Goal: Information Seeking & Learning: Learn about a topic

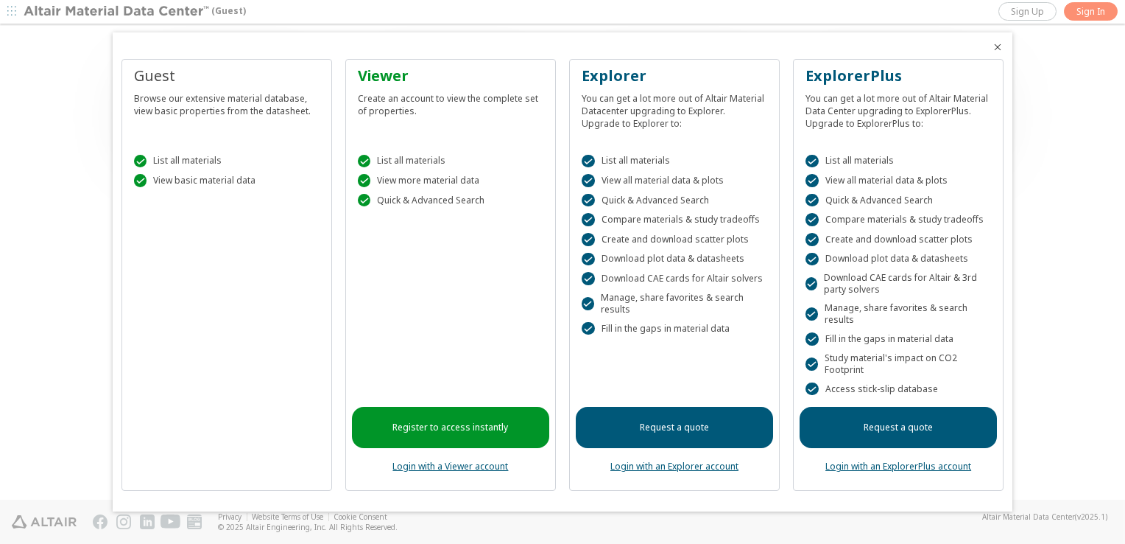
click at [1090, 7] on div at bounding box center [562, 272] width 1125 height 544
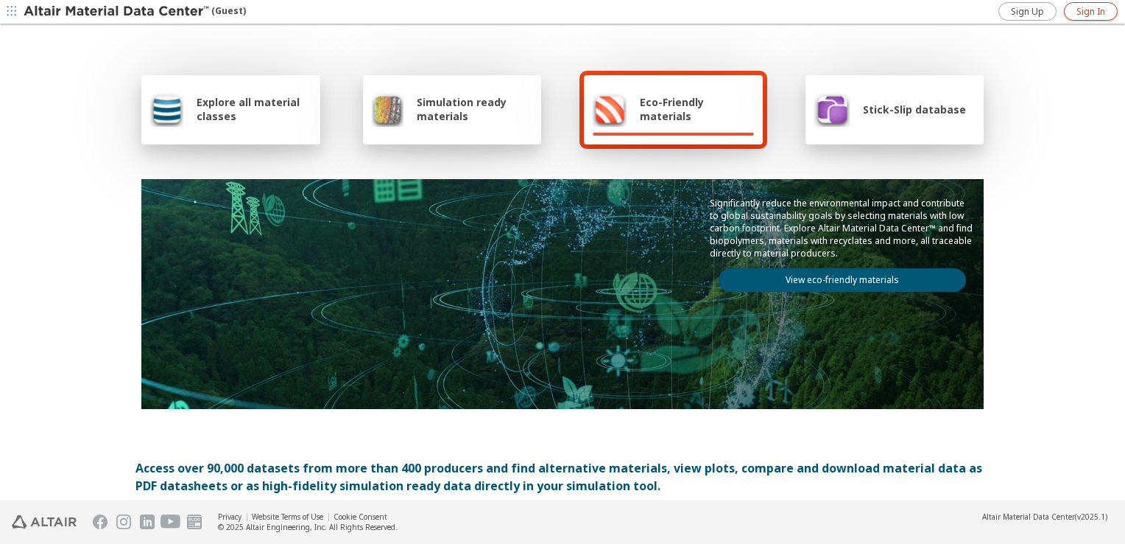
click at [1090, 7] on span "Sign In" at bounding box center [1091, 12] width 29 height 12
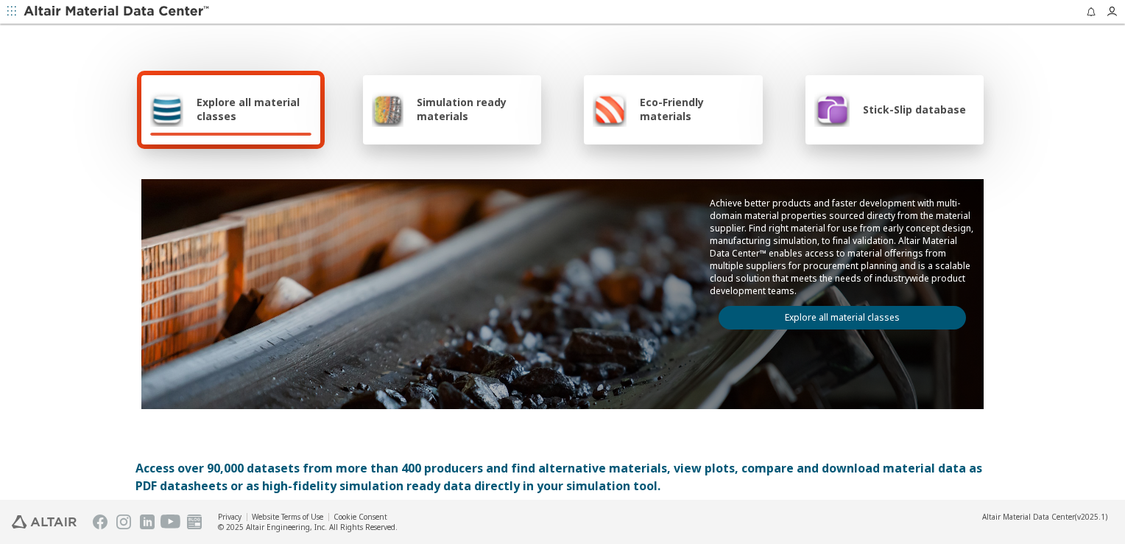
click at [810, 307] on link "Explore all material classes" at bounding box center [842, 318] width 247 height 24
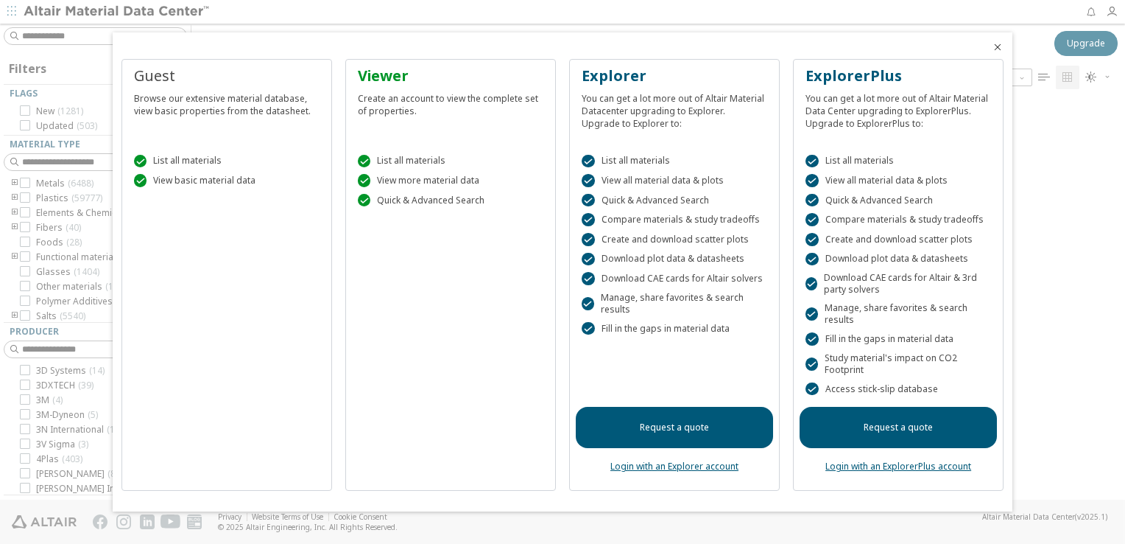
scroll to position [12, 12]
click at [994, 51] on icon "Close" at bounding box center [998, 47] width 12 height 12
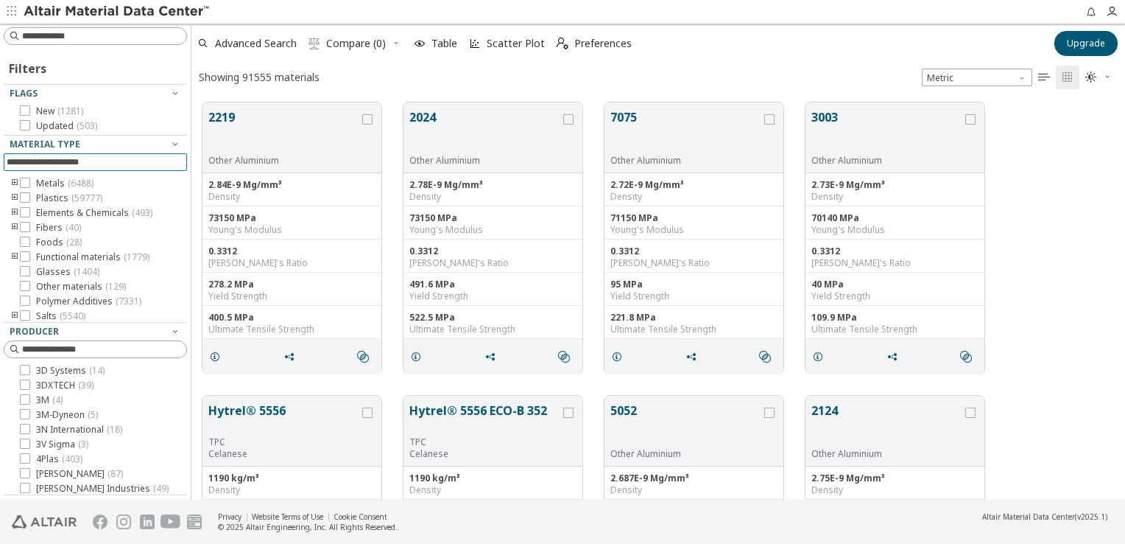
click at [63, 165] on input at bounding box center [97, 162] width 180 height 16
click at [102, 41] on input at bounding box center [97, 36] width 180 height 16
type input "*"
click at [15, 181] on icon "toogle group" at bounding box center [15, 181] width 10 height 12
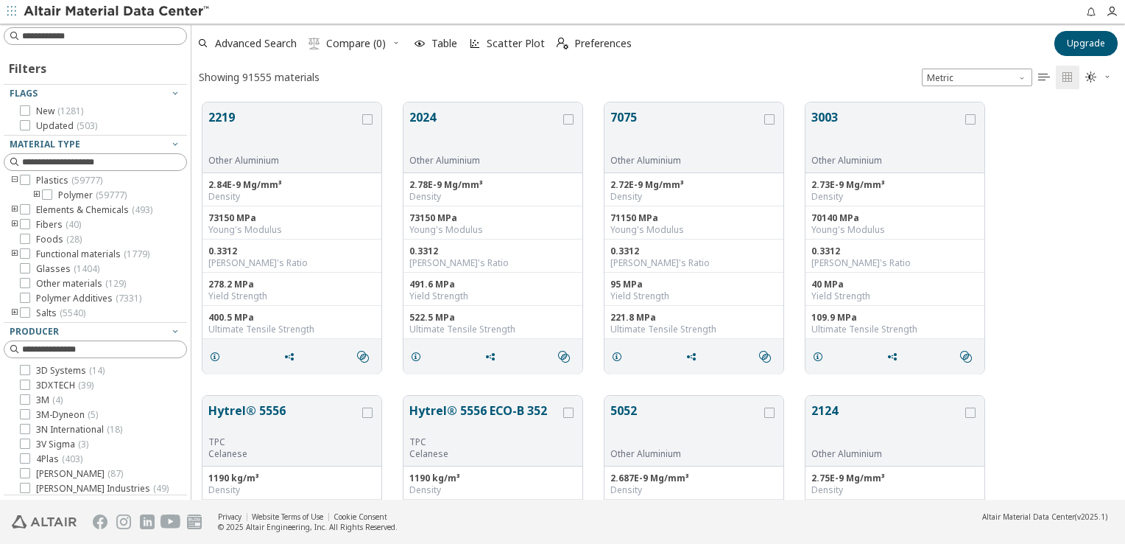
click at [35, 194] on icon "toogle group" at bounding box center [37, 195] width 10 height 12
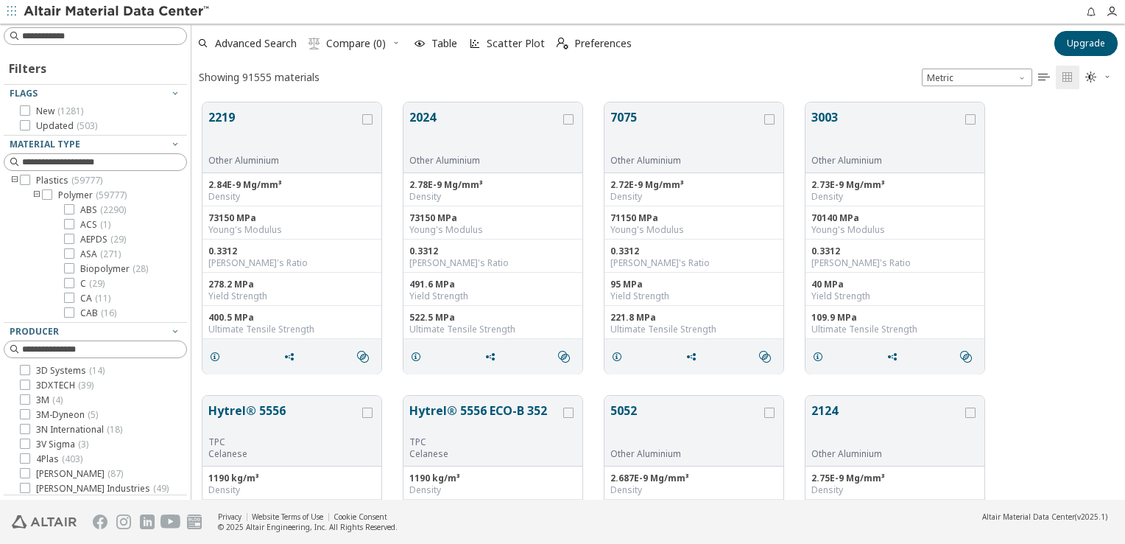
click at [35, 193] on icon "toogle group" at bounding box center [37, 195] width 10 height 12
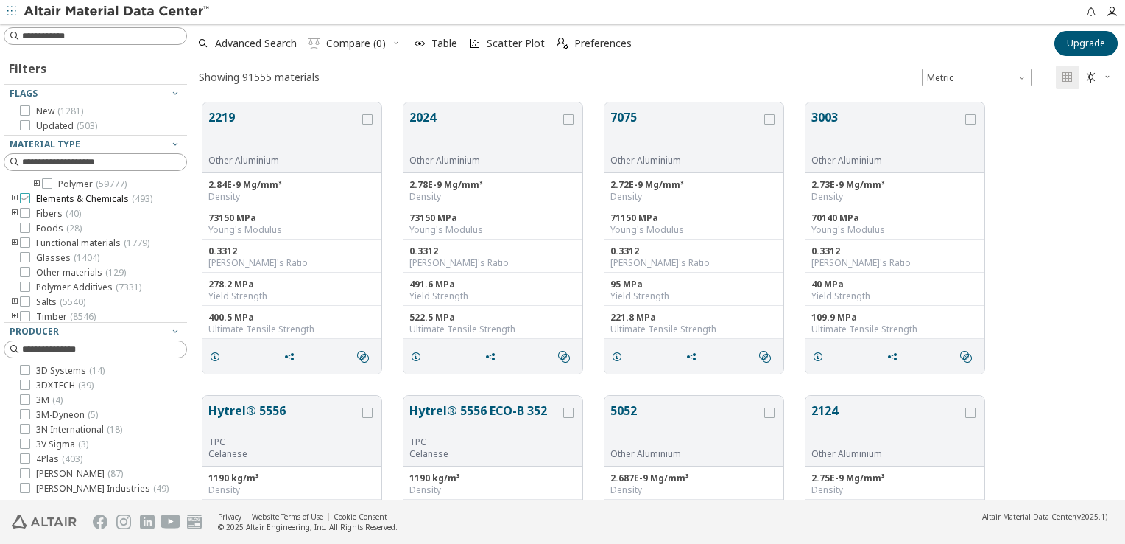
scroll to position [32, 0]
click at [37, 182] on icon "toogle group" at bounding box center [37, 181] width 10 height 12
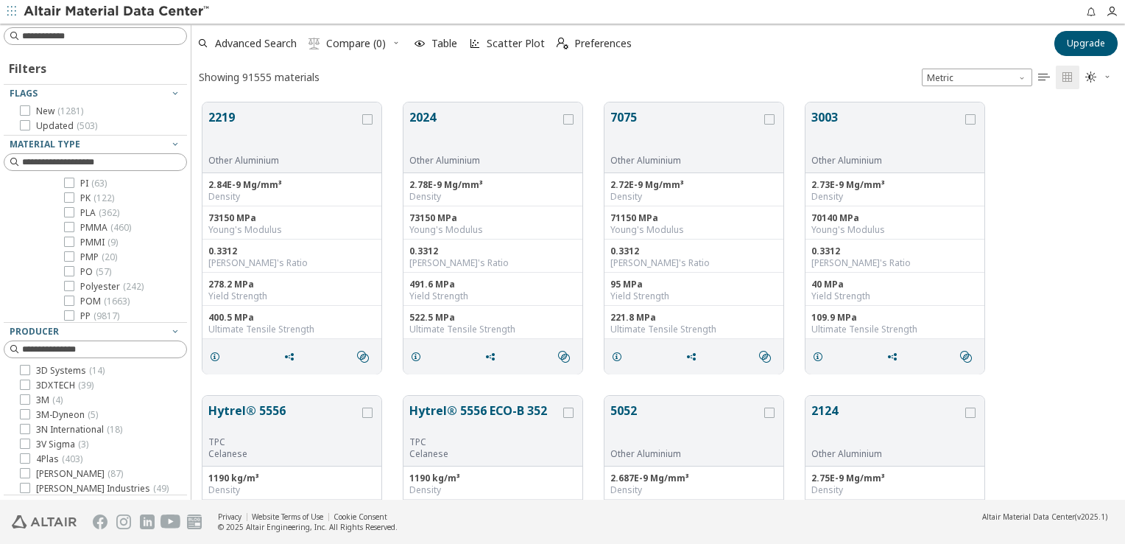
scroll to position [1726, 0]
click at [85, 201] on span "PP ( 9817 )" at bounding box center [99, 195] width 39 height 12
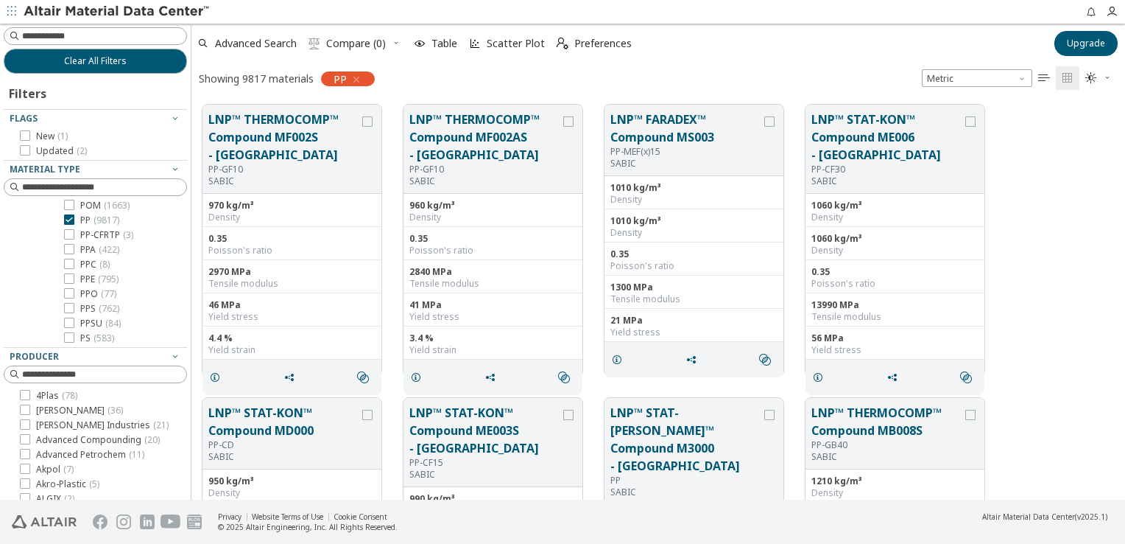
click at [71, 225] on icon at bounding box center [69, 219] width 10 height 10
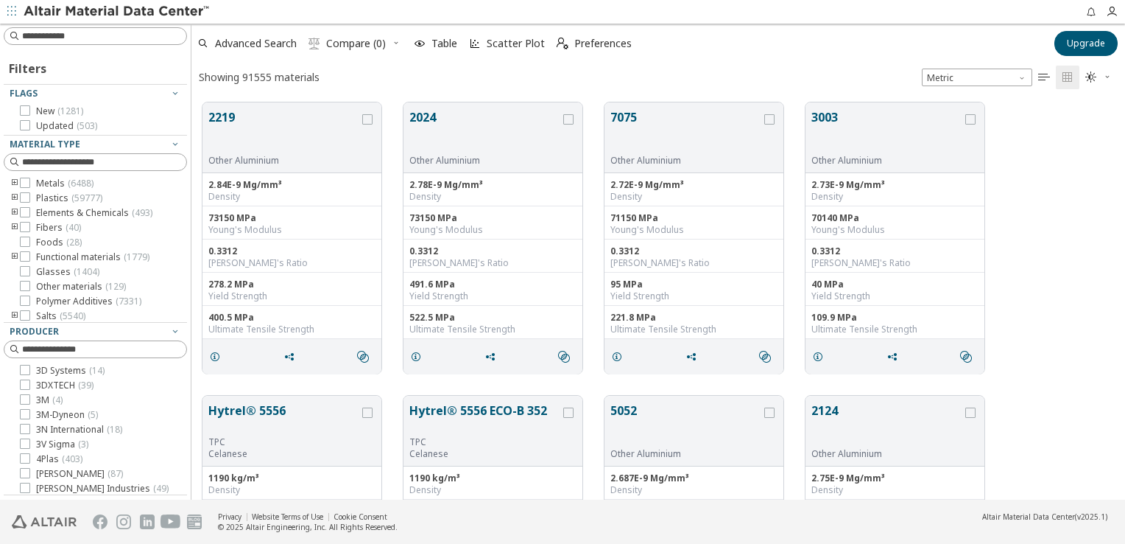
click at [16, 193] on icon "toogle group" at bounding box center [15, 198] width 10 height 12
click at [33, 208] on icon "toogle group" at bounding box center [37, 213] width 10 height 12
click at [94, 230] on span "ABS ( 2290 )" at bounding box center [103, 228] width 46 height 12
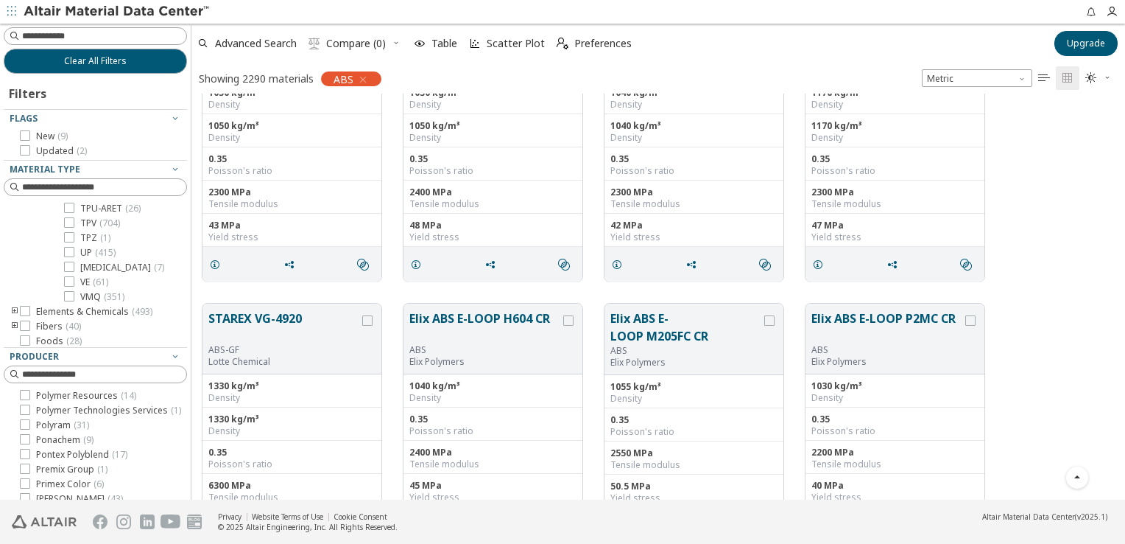
scroll to position [396, 928]
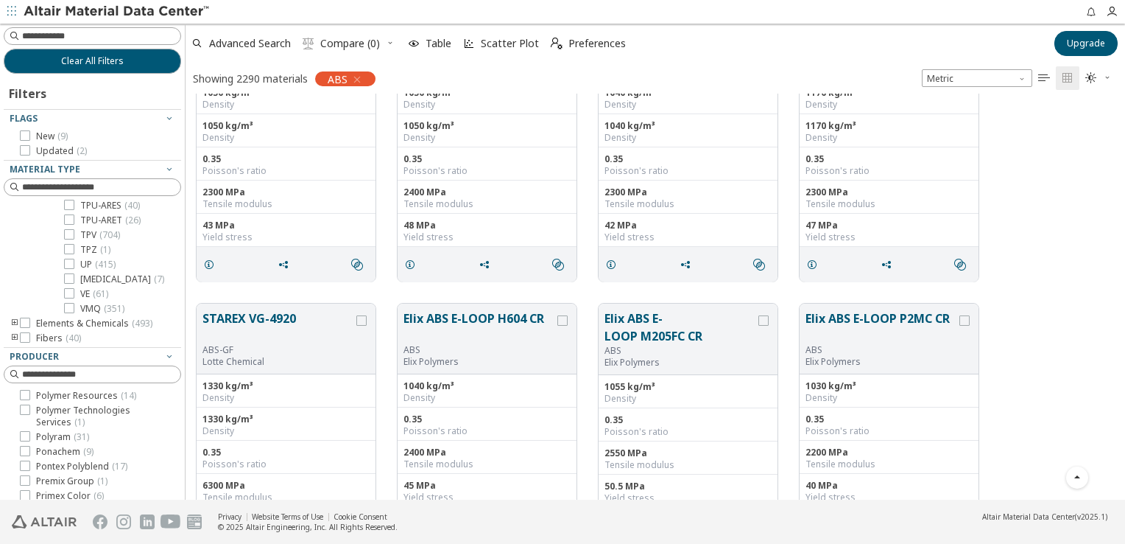
drag, startPoint x: 184, startPoint y: 311, endPoint x: 186, endPoint y: 370, distance: 58.9
click at [186, 370] on div "Clear All Filters Filters Flags New ( 9 ) Updated ( 2 ) Material Type Metals ( …" at bounding box center [562, 262] width 1125 height 476
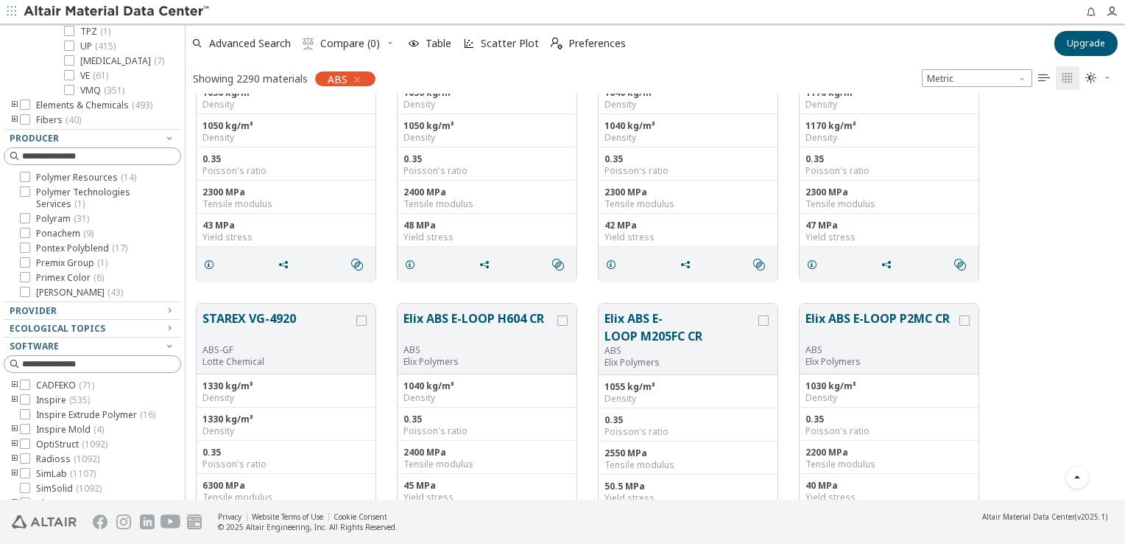
scroll to position [245, 0]
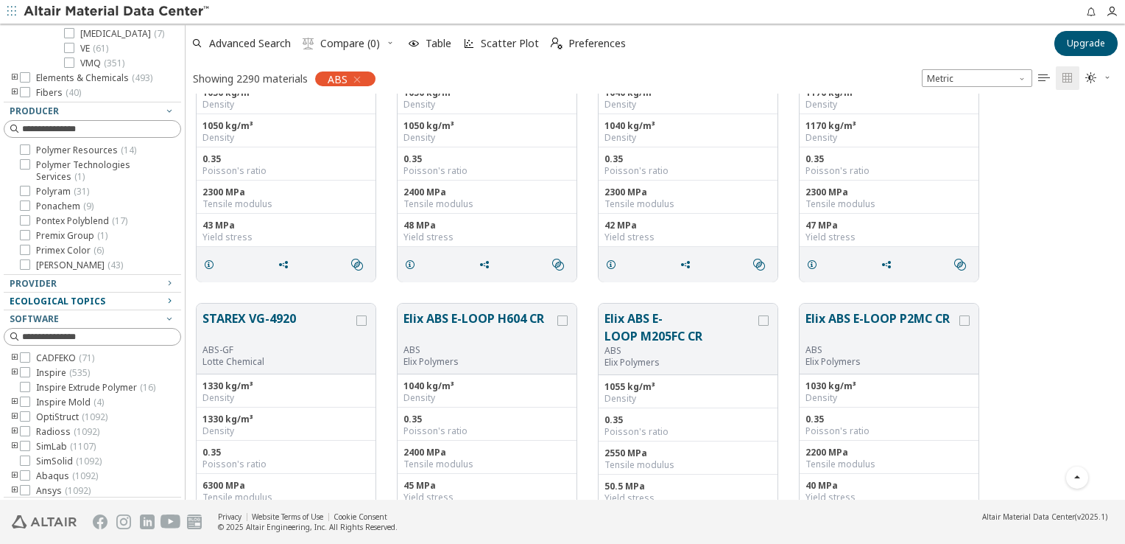
click at [82, 302] on span "Ecological Topics" at bounding box center [58, 301] width 96 height 13
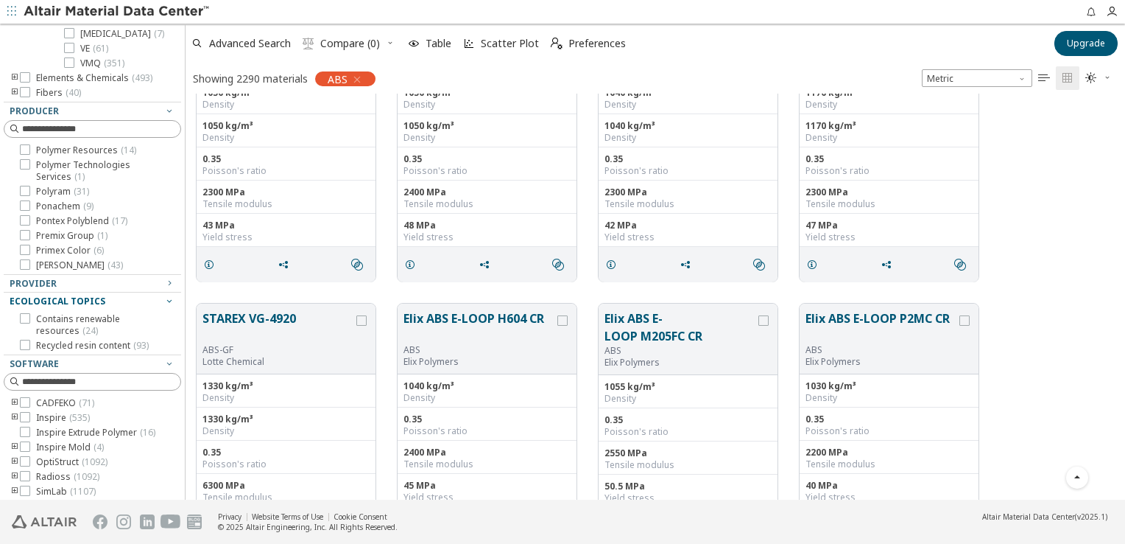
click at [82, 302] on span "Ecological Topics" at bounding box center [58, 301] width 96 height 13
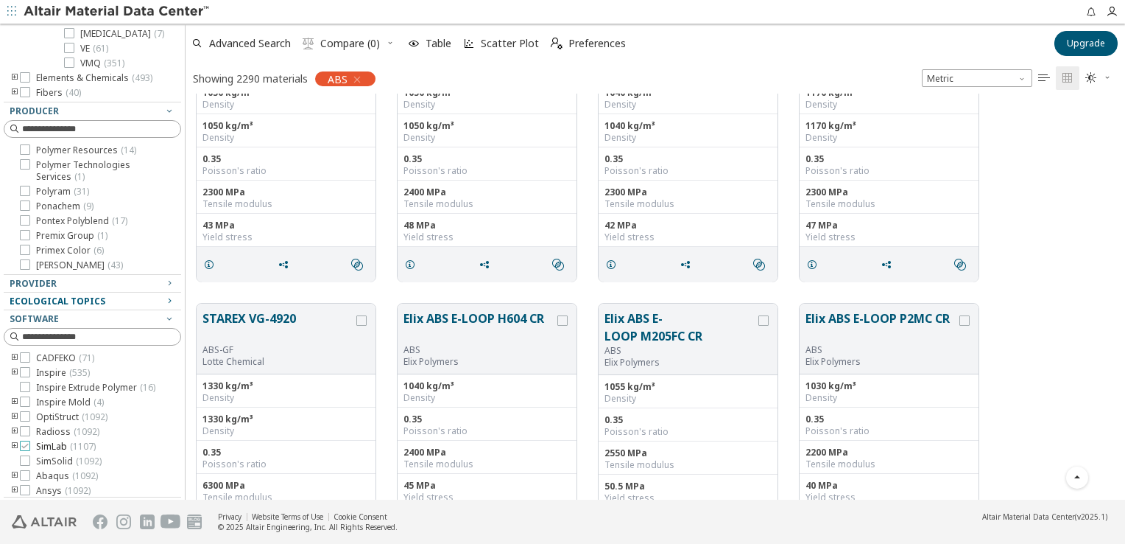
click at [41, 452] on span "SimLab ( 1107 )" at bounding box center [66, 446] width 60 height 12
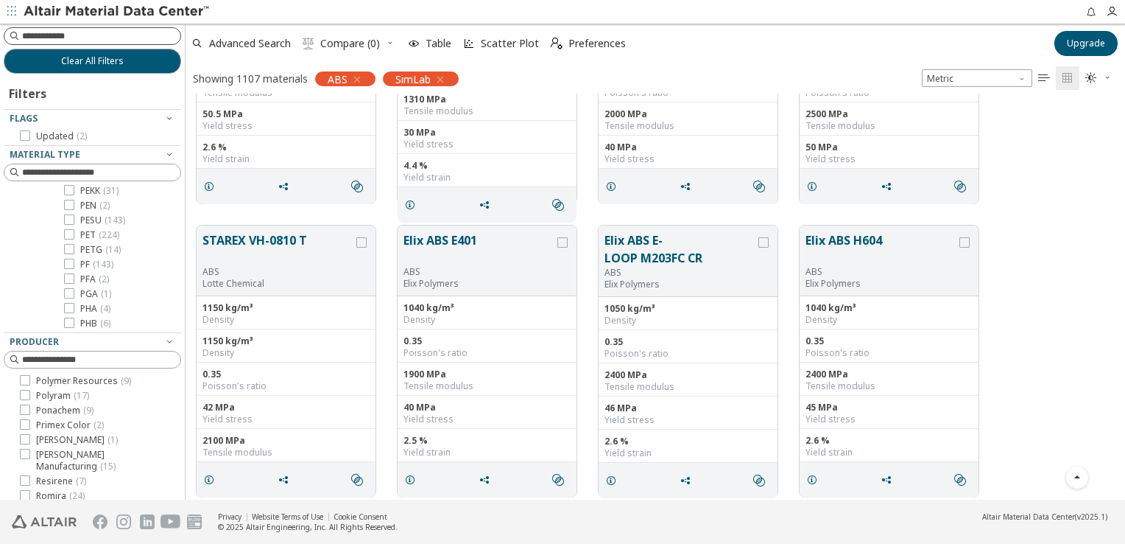
click at [112, 39] on input at bounding box center [101, 36] width 158 height 15
type input "*****"
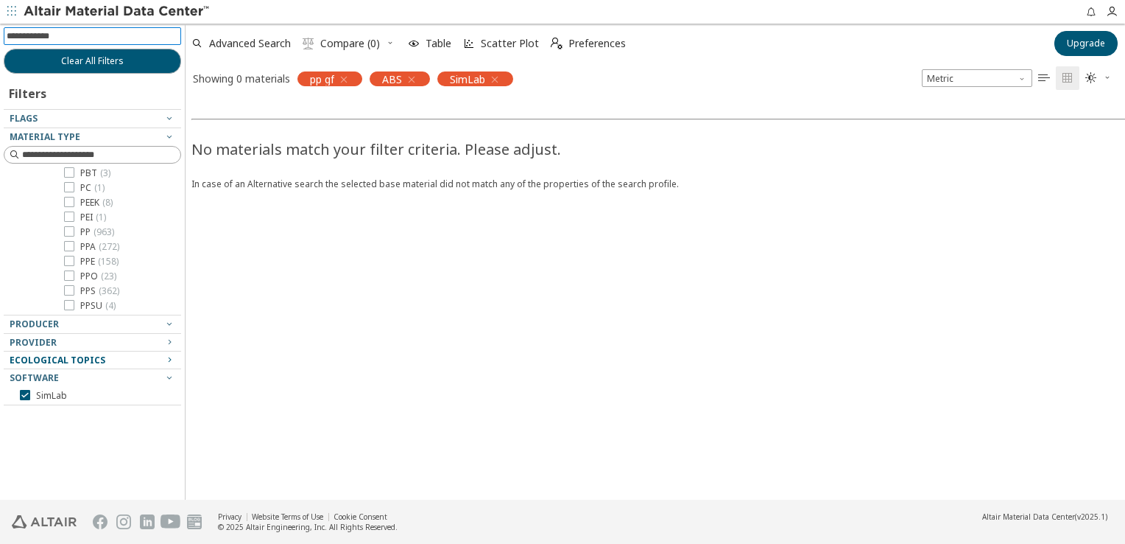
click at [340, 72] on span "button" at bounding box center [341, 79] width 15 height 15
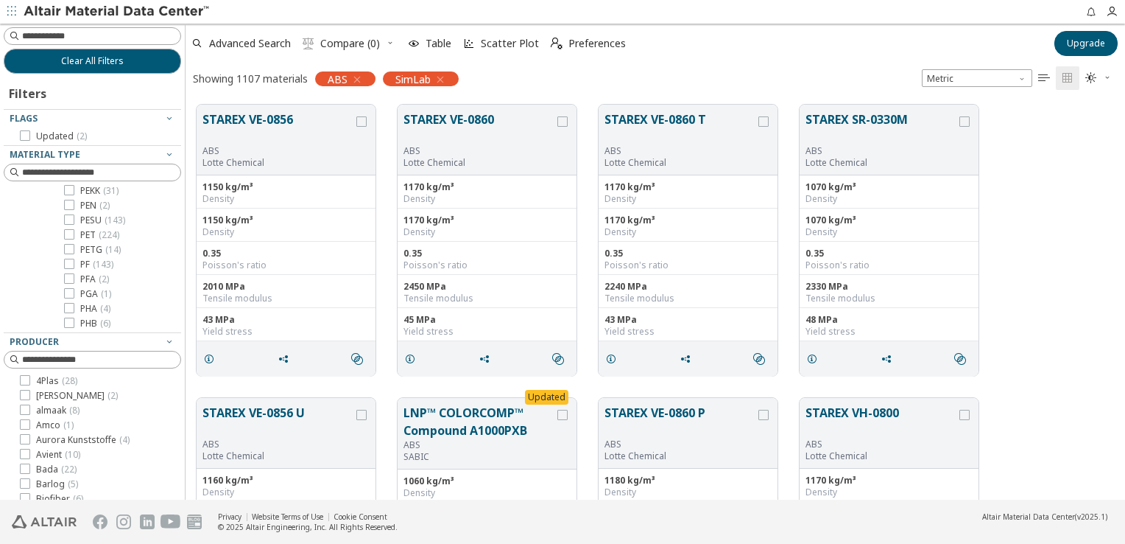
scroll to position [396, 928]
click at [118, 36] on input at bounding box center [101, 36] width 158 height 15
type input "*****"
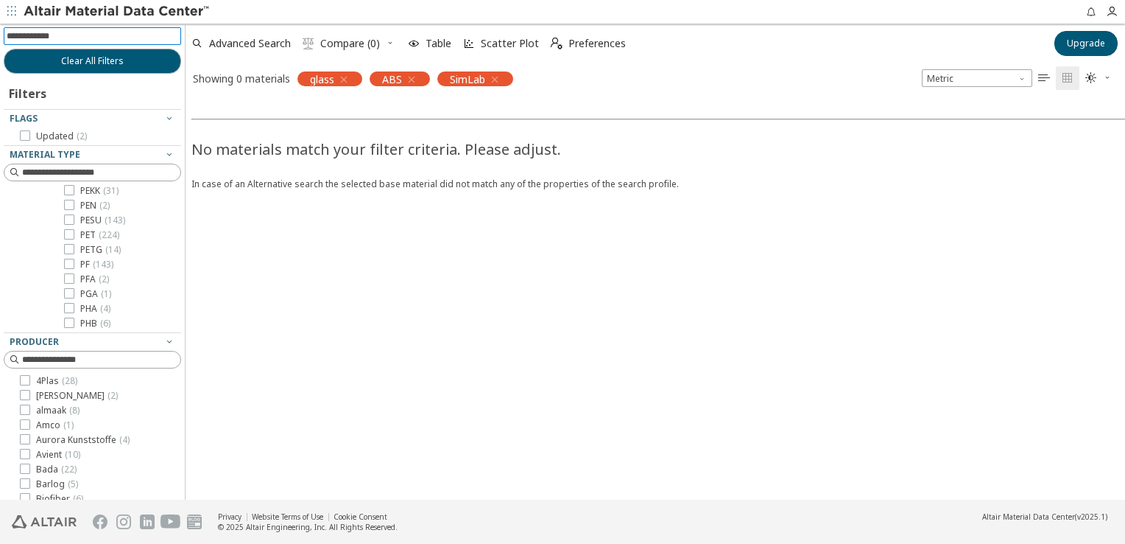
scroll to position [106, 0]
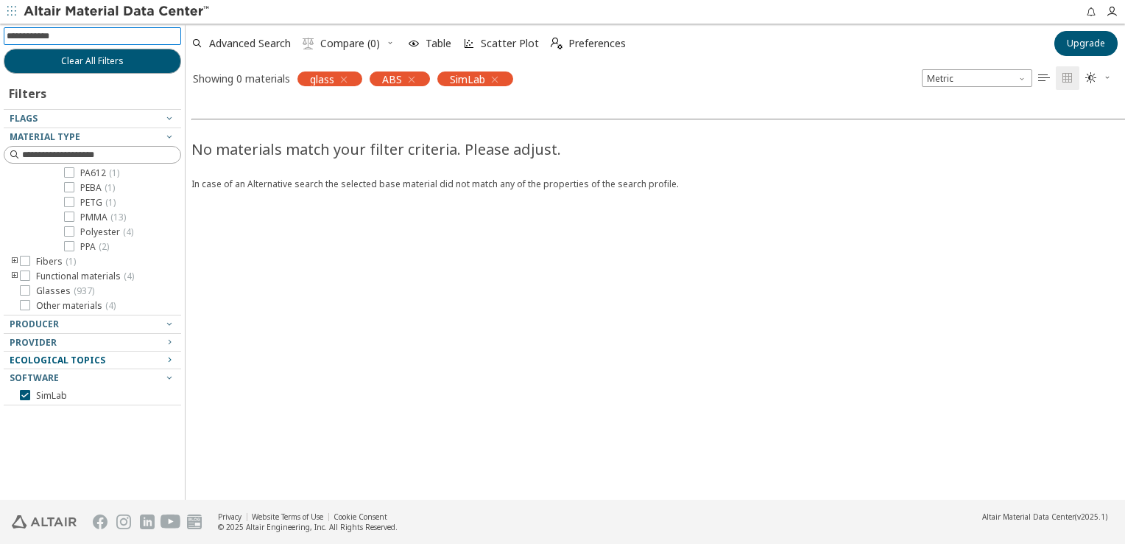
click at [342, 78] on icon "button" at bounding box center [344, 80] width 12 height 12
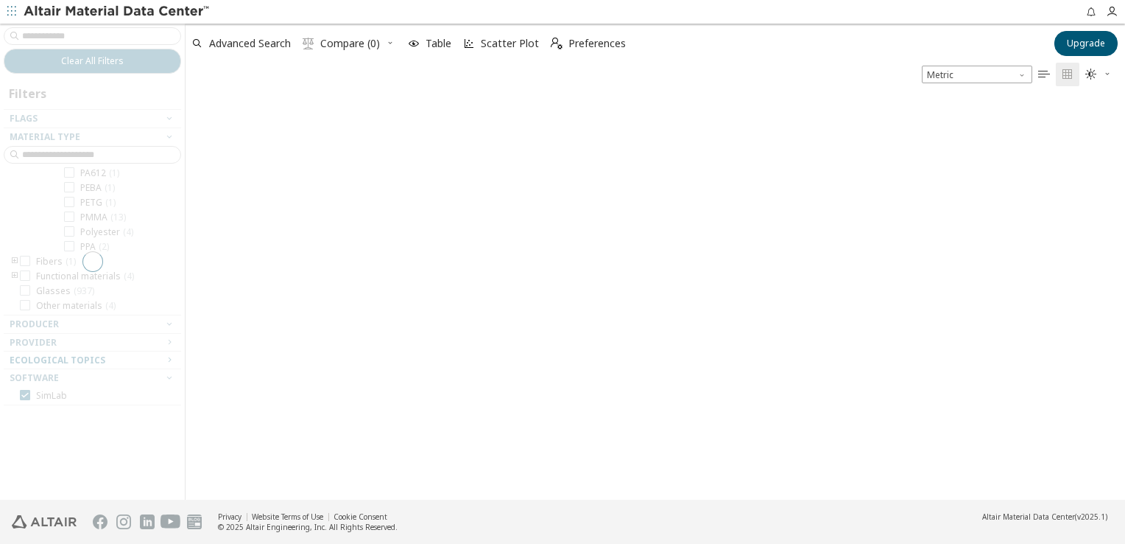
click at [48, 35] on div at bounding box center [92, 262] width 185 height 476
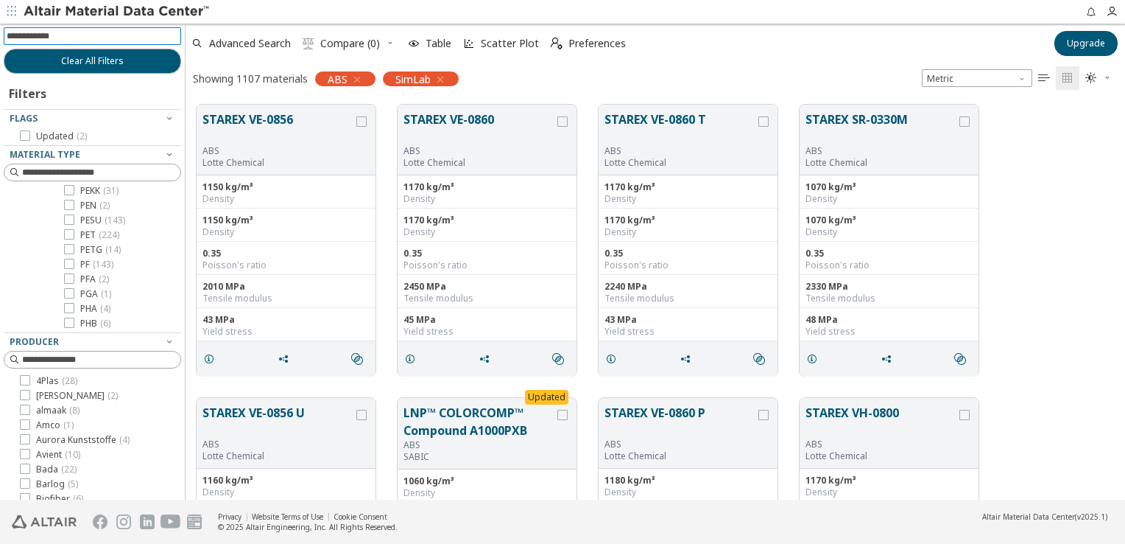
click at [48, 35] on input at bounding box center [94, 36] width 175 height 16
type input "**"
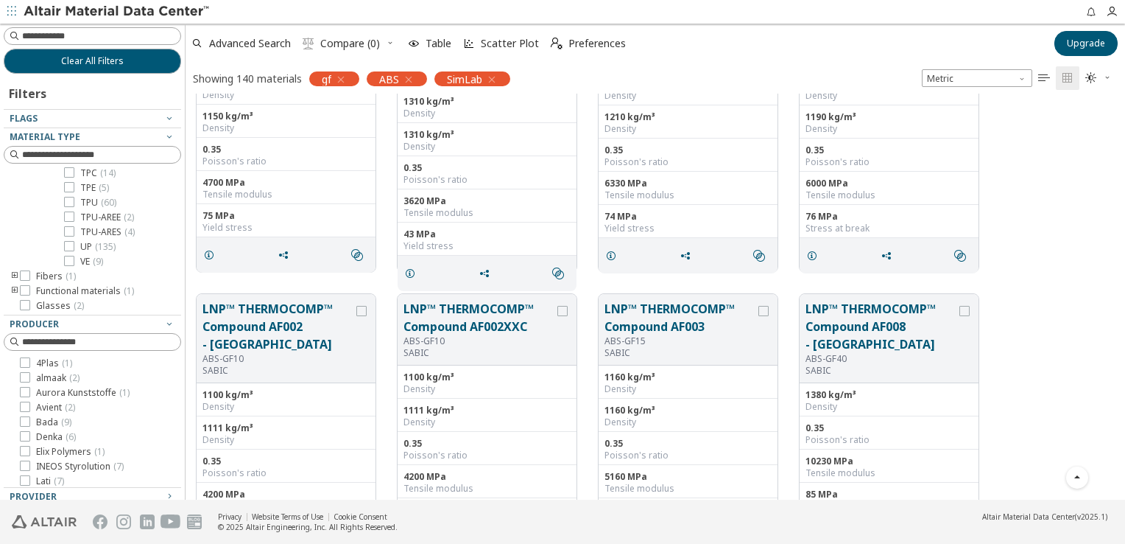
scroll to position [737, 0]
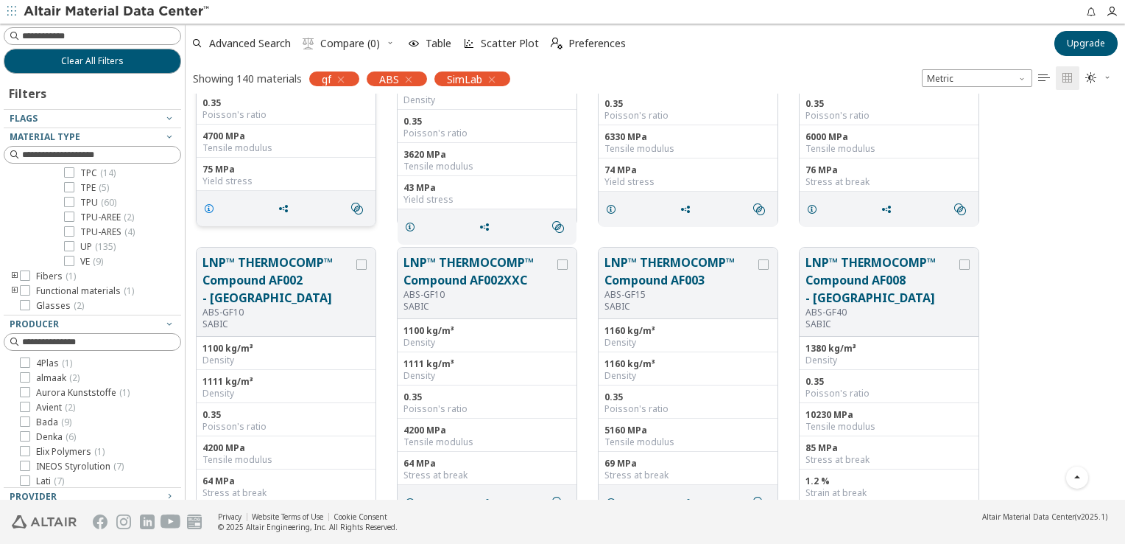
click at [205, 210] on icon "grid" at bounding box center [209, 209] width 12 height 12
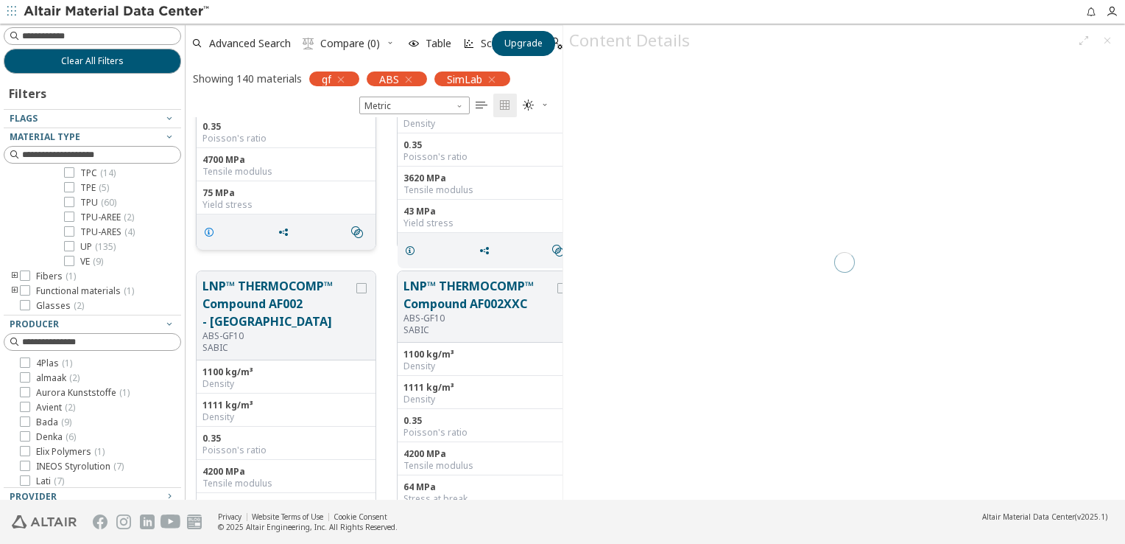
scroll to position [372, 365]
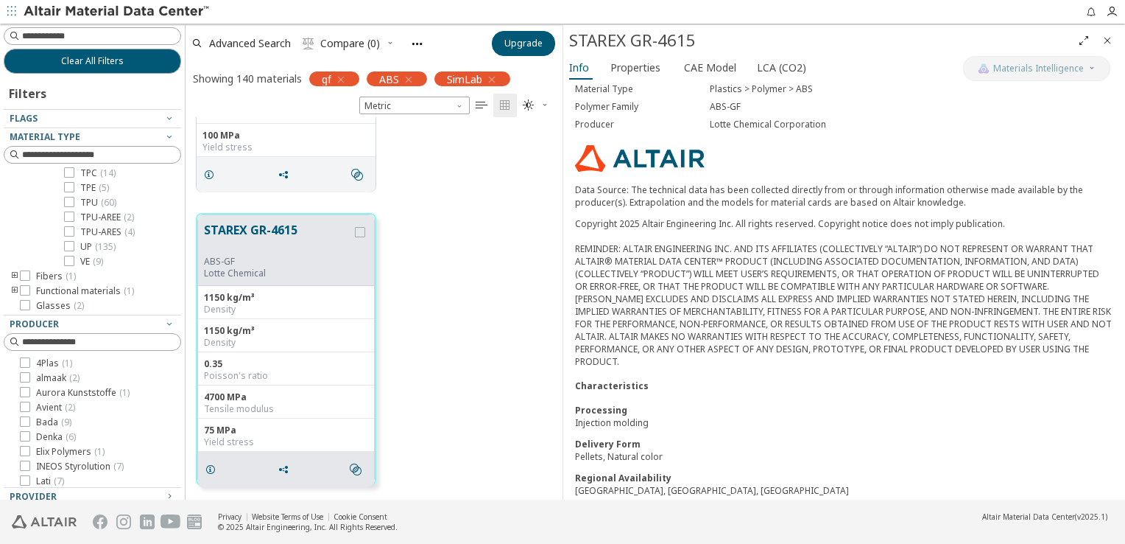
scroll to position [77, 0]
click at [645, 76] on span "Properties" at bounding box center [636, 68] width 50 height 24
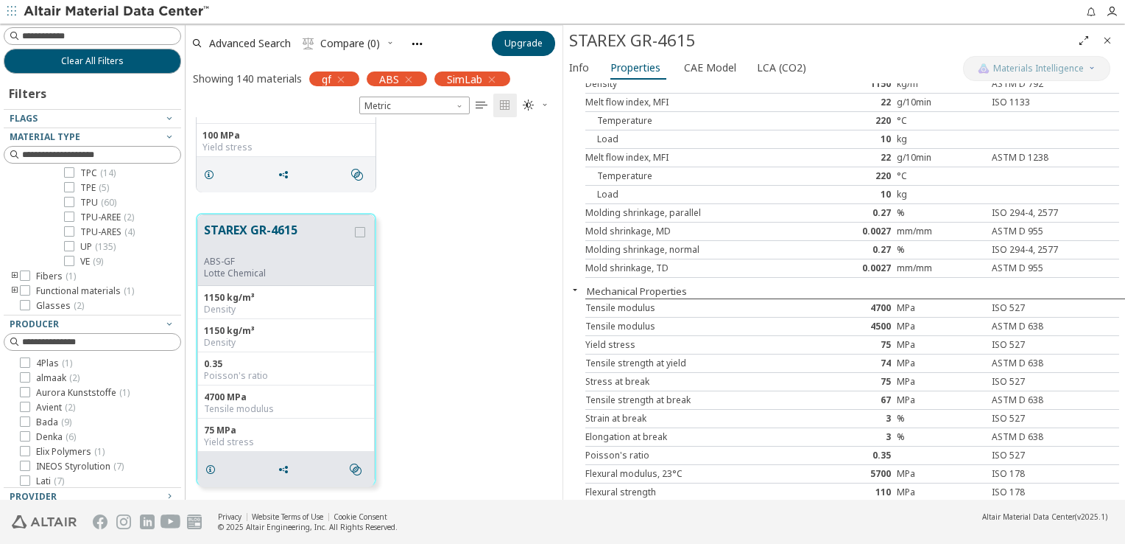
scroll to position [0, 0]
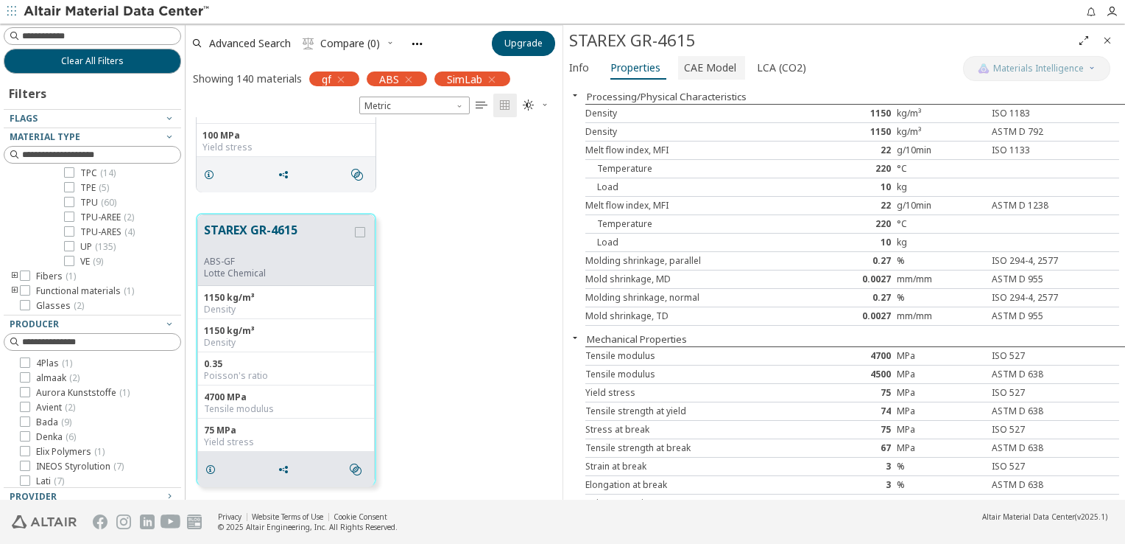
click at [707, 74] on span "CAE Model" at bounding box center [710, 68] width 52 height 24
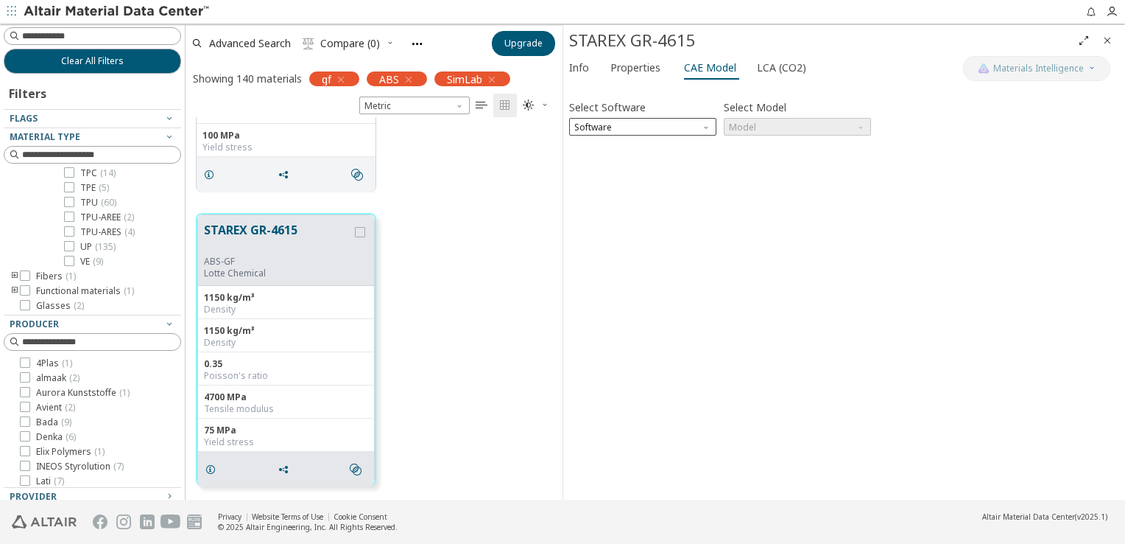
click at [695, 117] on div "Select Software Software" at bounding box center [642, 115] width 147 height 39
drag, startPoint x: 695, startPoint y: 119, endPoint x: 694, endPoint y: 130, distance: 11.1
click at [694, 130] on span "Software" at bounding box center [642, 127] width 147 height 18
click at [611, 200] on span "SimLab" at bounding box center [643, 198] width 136 height 10
click at [818, 122] on span "Model" at bounding box center [797, 127] width 147 height 18
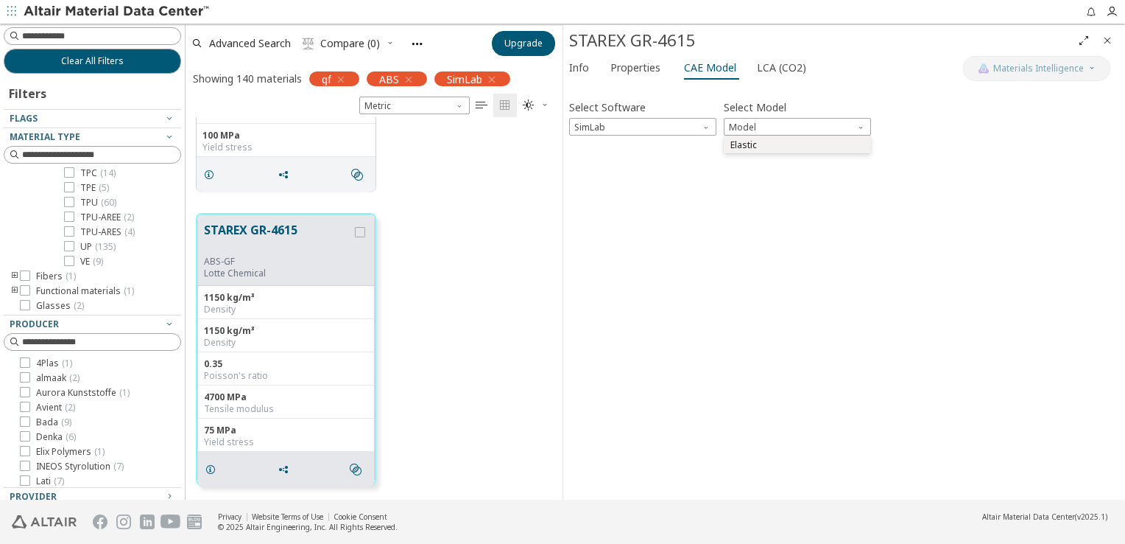
click at [813, 141] on span "Elastic" at bounding box center [798, 145] width 136 height 10
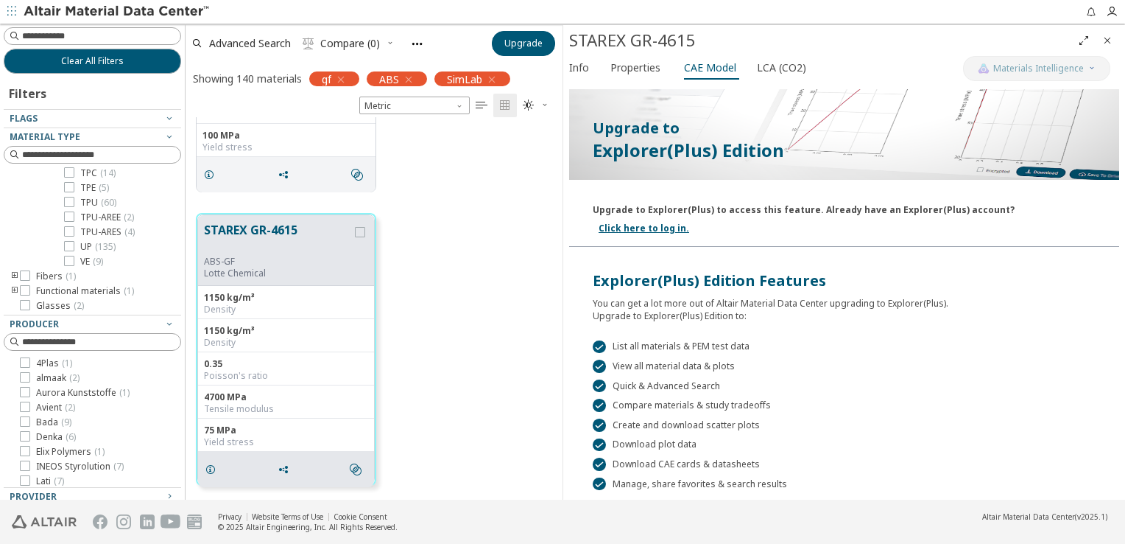
scroll to position [221, 0]
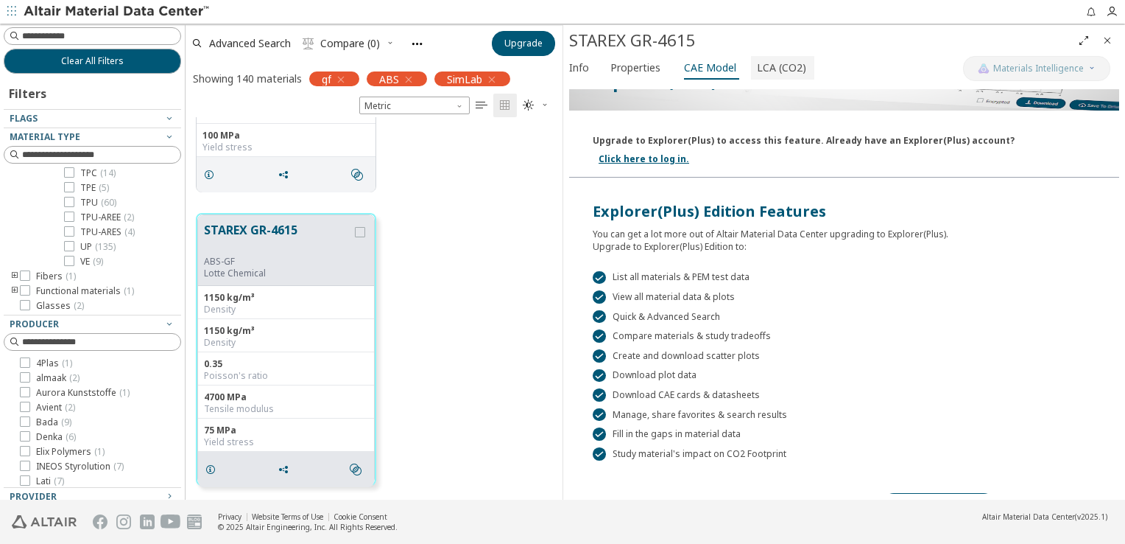
click at [765, 60] on span "LCA (CO2)" at bounding box center [781, 68] width 49 height 24
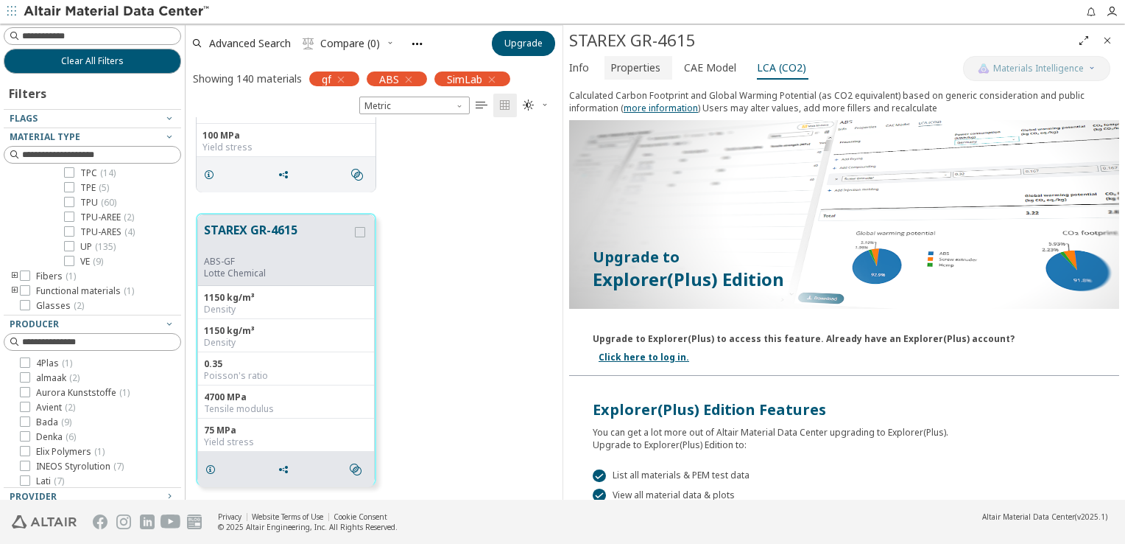
click at [628, 73] on span "Properties" at bounding box center [636, 68] width 50 height 24
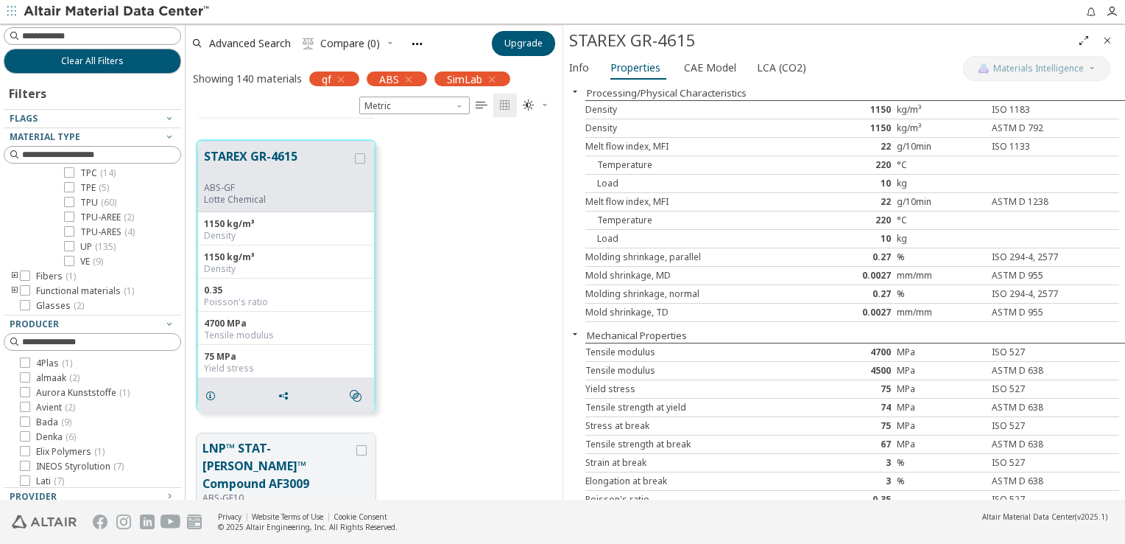
scroll to position [0, 0]
click at [841, 95] on div "Processing/Physical Characteristics" at bounding box center [844, 96] width 562 height 15
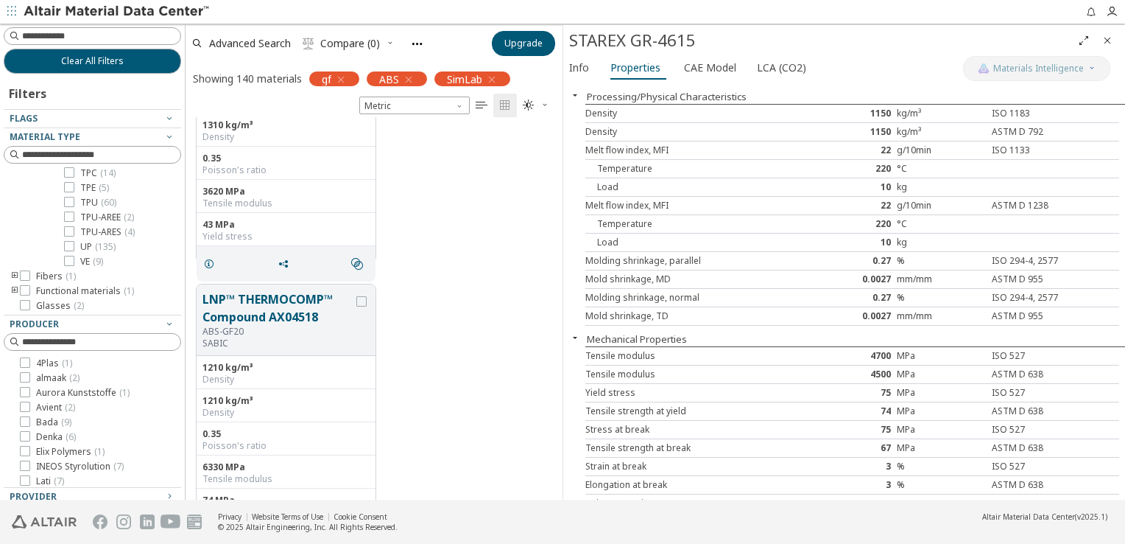
scroll to position [2849, 0]
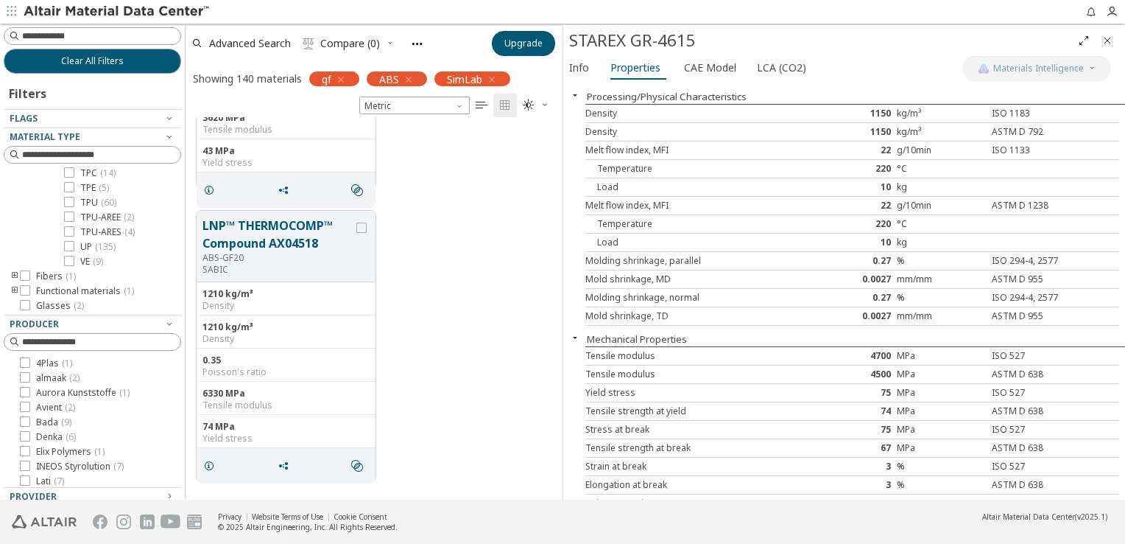
click at [1106, 44] on icon "Close" at bounding box center [1108, 41] width 12 height 12
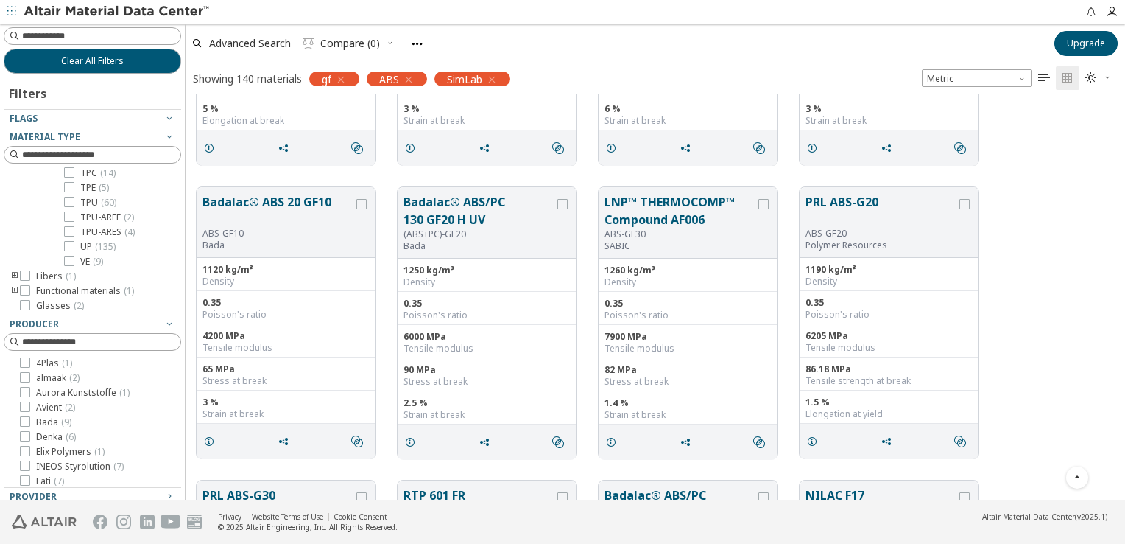
scroll to position [396, 928]
click at [340, 78] on icon "button" at bounding box center [341, 80] width 12 height 12
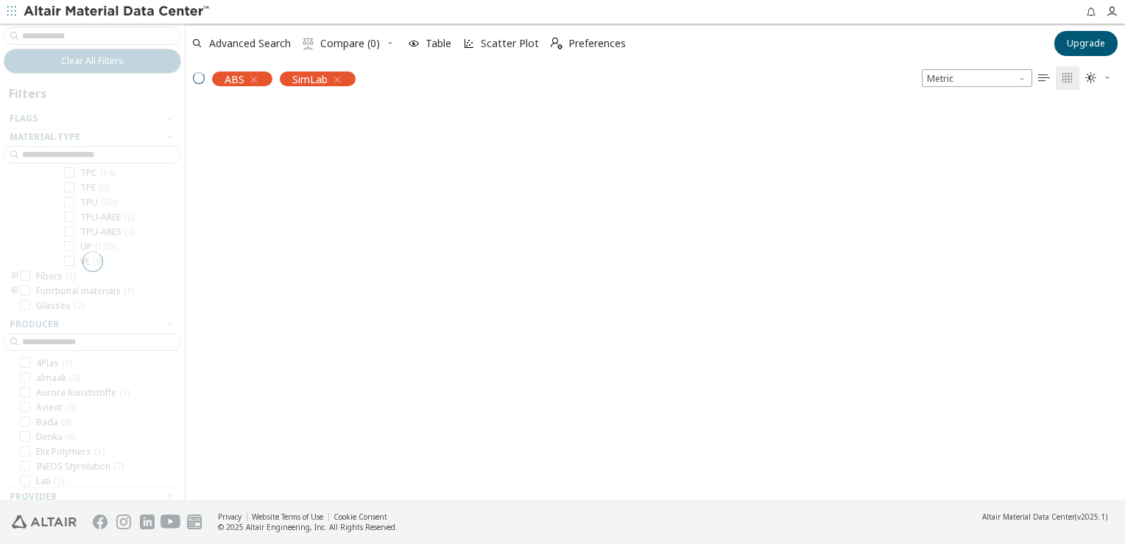
click at [82, 38] on div at bounding box center [92, 262] width 185 height 476
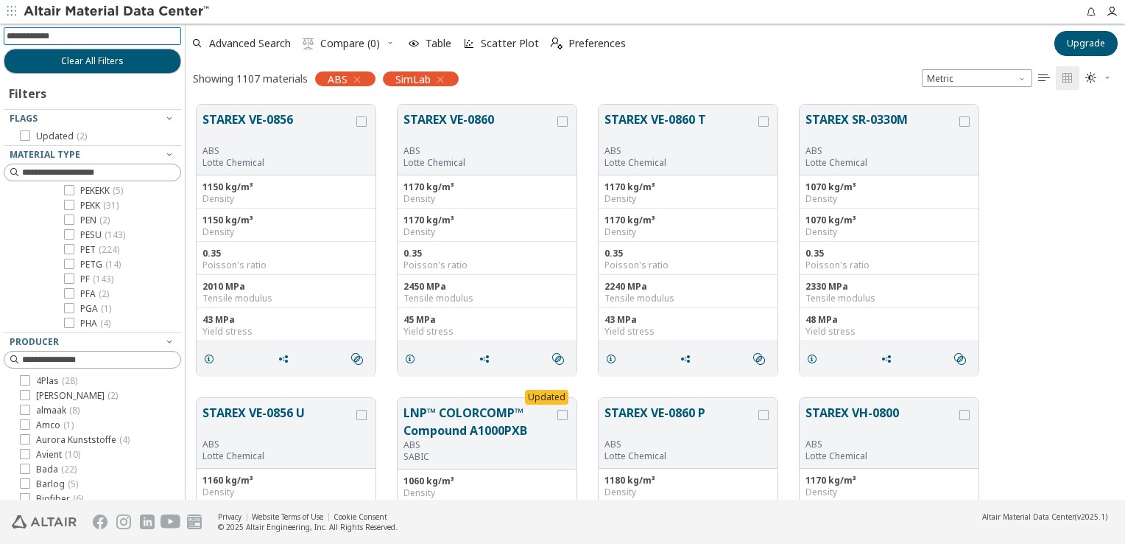
scroll to position [1122, 0]
click at [82, 38] on input at bounding box center [94, 36] width 175 height 16
type input "***"
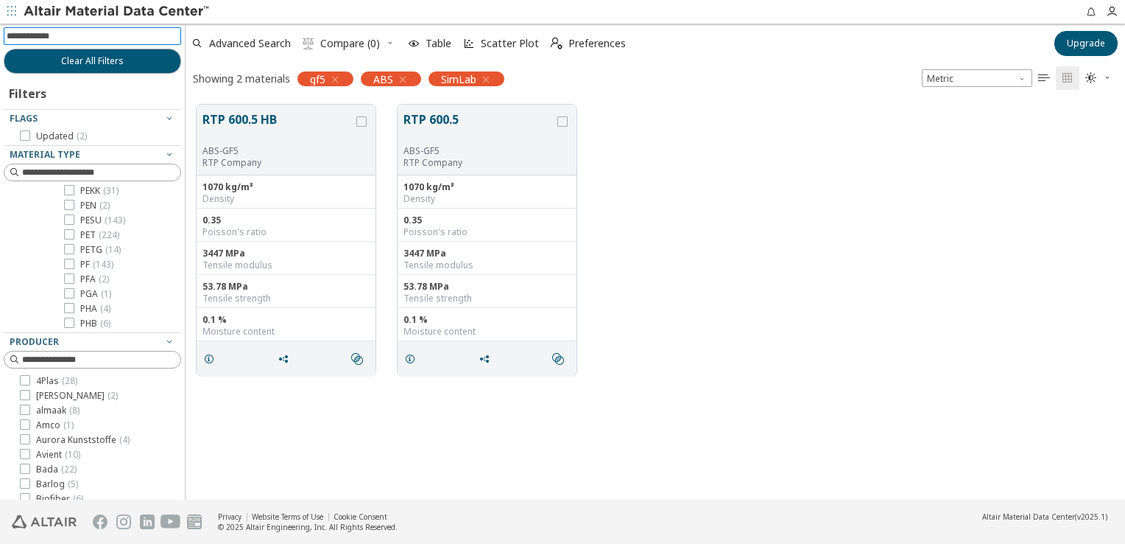
scroll to position [592, 0]
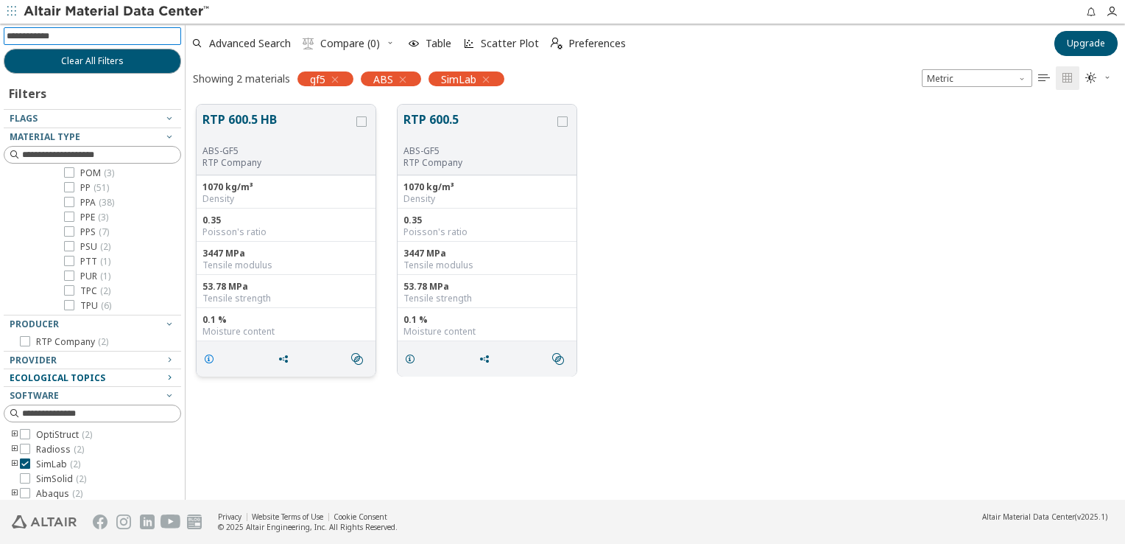
click at [213, 353] on icon "grid" at bounding box center [209, 359] width 12 height 12
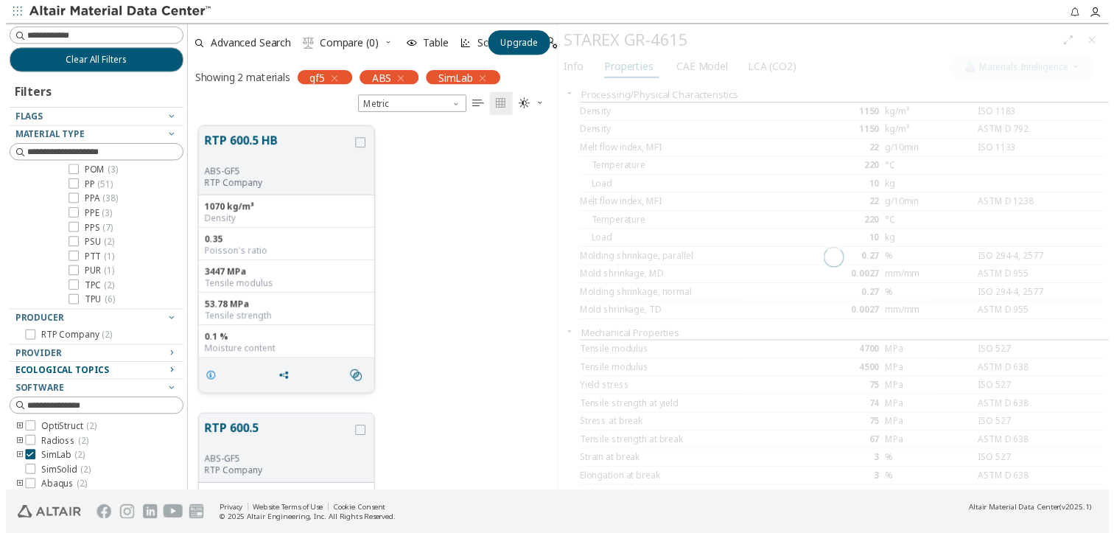
scroll to position [372, 365]
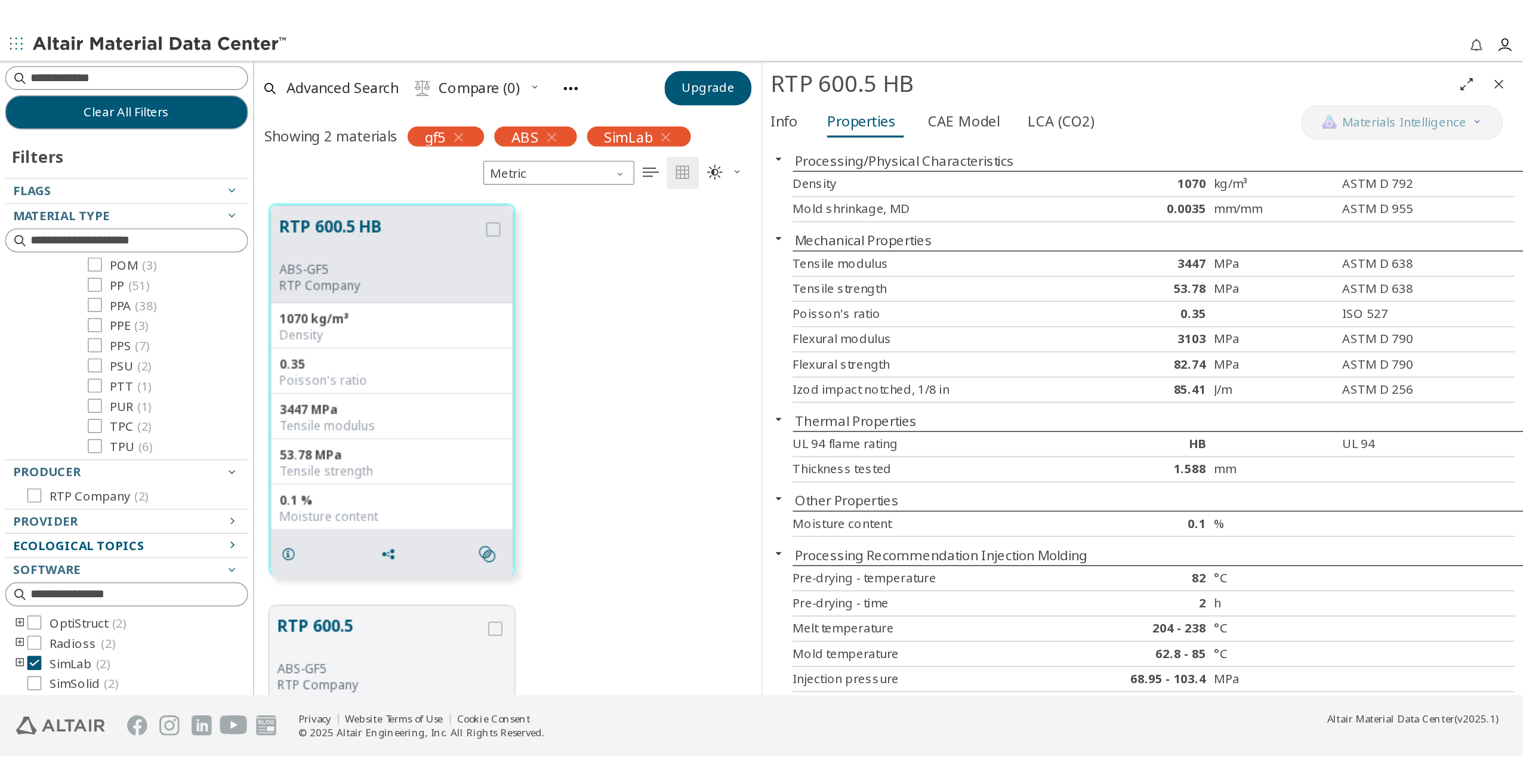
scroll to position [663, 602]
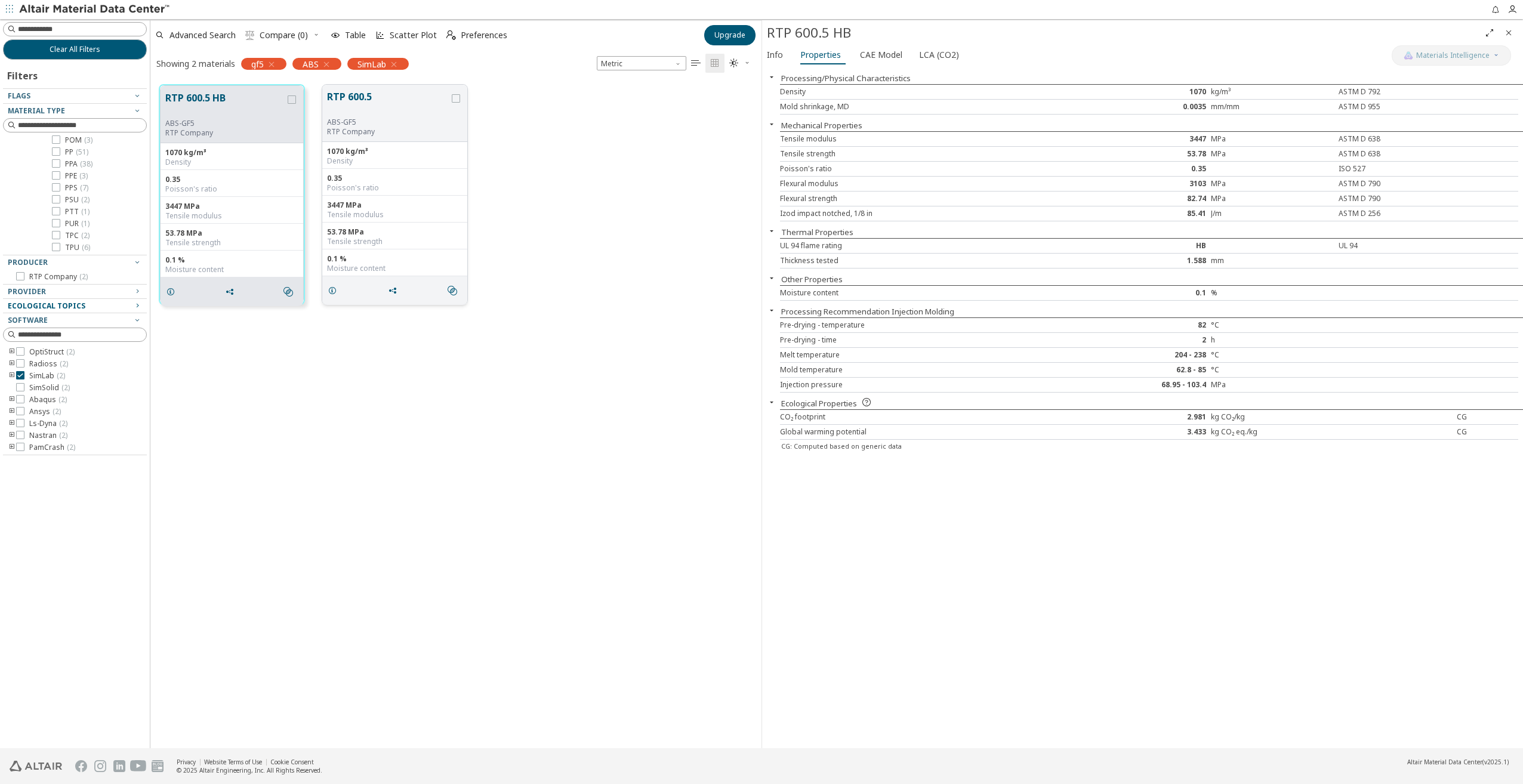
click at [424, 111] on button "RTP 600.5" at bounding box center [388, 103] width 122 height 28
